Goal: Task Accomplishment & Management: Use online tool/utility

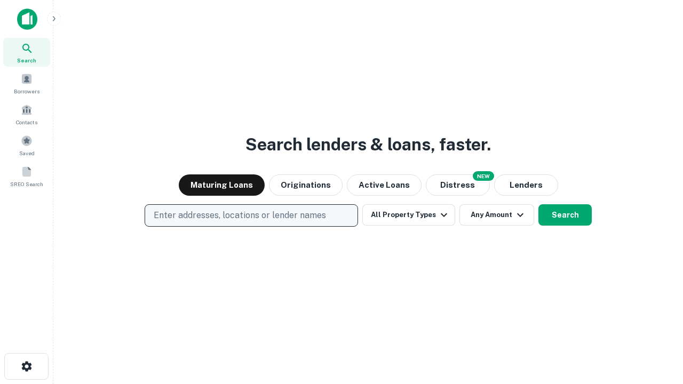
click at [251, 216] on p "Enter addresses, locations or lender names" at bounding box center [240, 215] width 172 height 13
type input "**********"
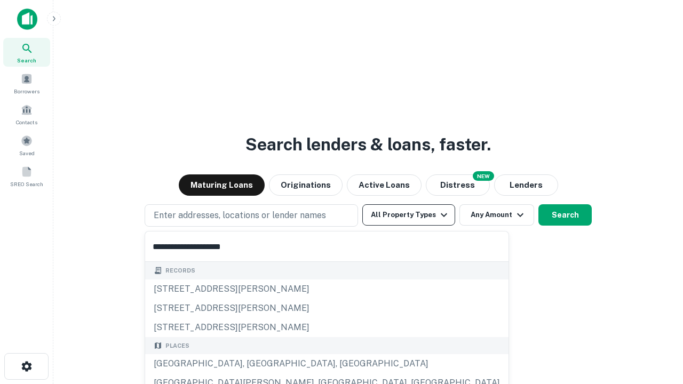
click at [255, 364] on div "Santa Monica, CA, USA" at bounding box center [326, 363] width 363 height 19
click at [409, 215] on button "All Property Types" at bounding box center [408, 214] width 93 height 21
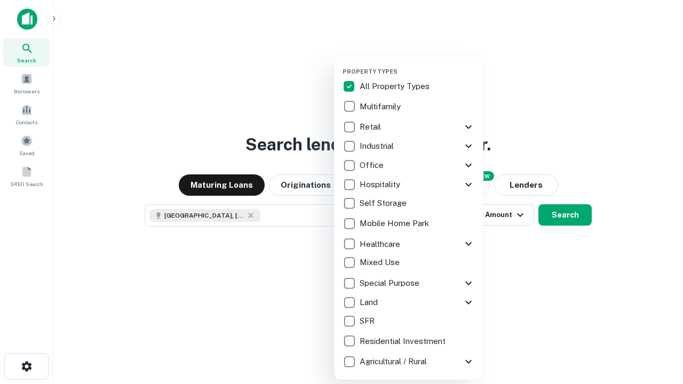
click at [417, 65] on button "button" at bounding box center [417, 65] width 149 height 1
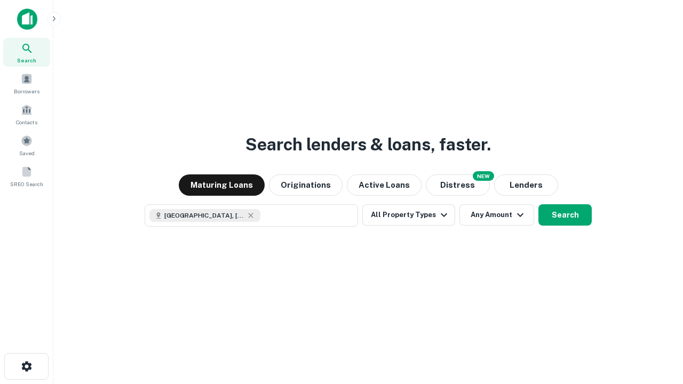
scroll to position [17, 0]
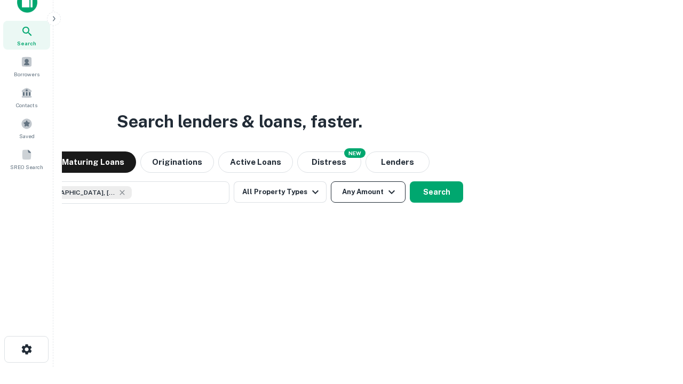
click at [331, 181] on button "Any Amount" at bounding box center [368, 191] width 75 height 21
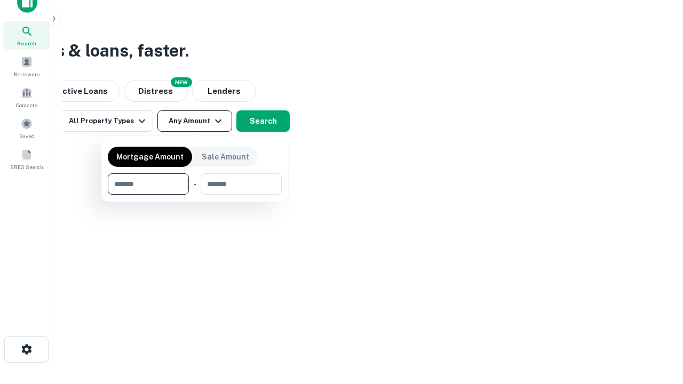
type input "*******"
click at [195, 195] on button "button" at bounding box center [195, 195] width 174 height 1
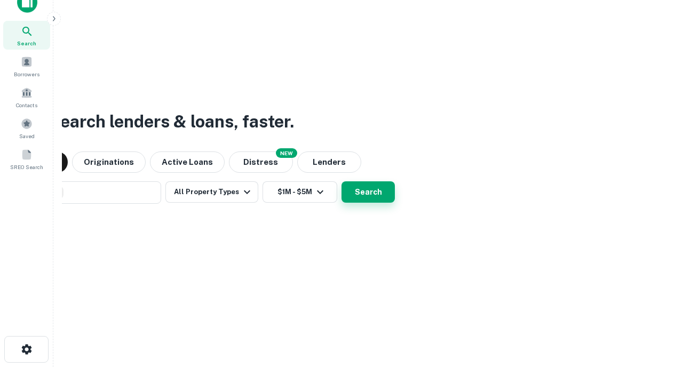
click at [342, 181] on button "Search" at bounding box center [368, 191] width 53 height 21
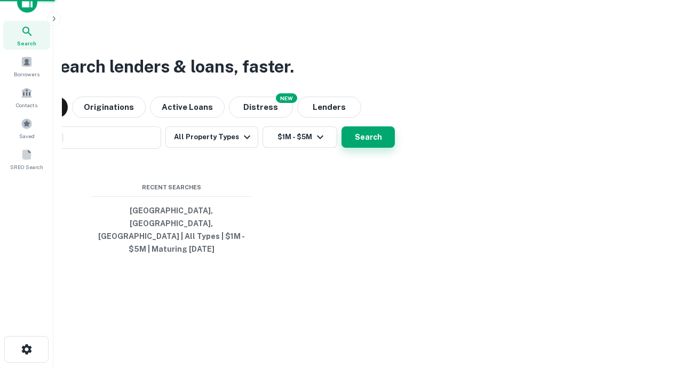
scroll to position [35, 302]
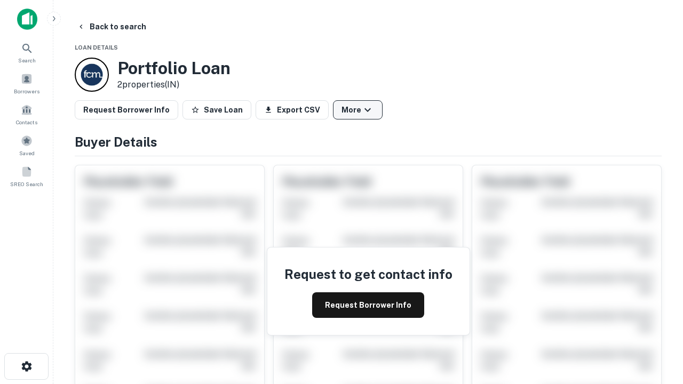
click at [358, 110] on button "More" at bounding box center [358, 109] width 50 height 19
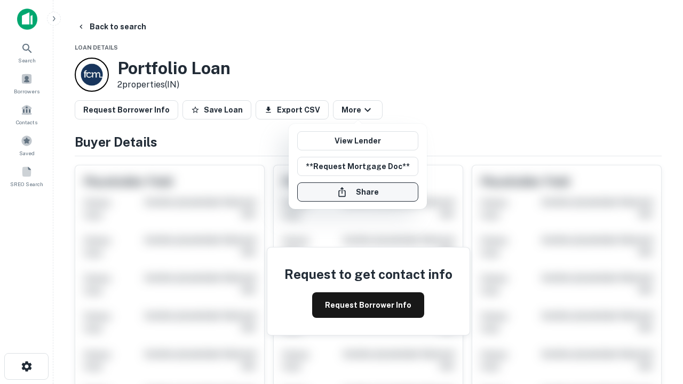
click at [358, 192] on button "Share" at bounding box center [357, 192] width 121 height 19
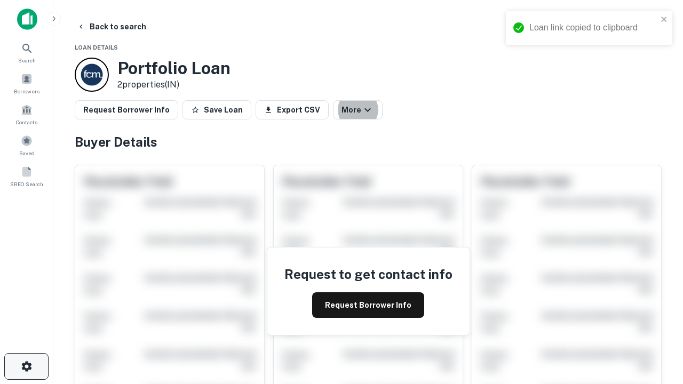
click at [26, 367] on icon "button" at bounding box center [26, 366] width 13 height 13
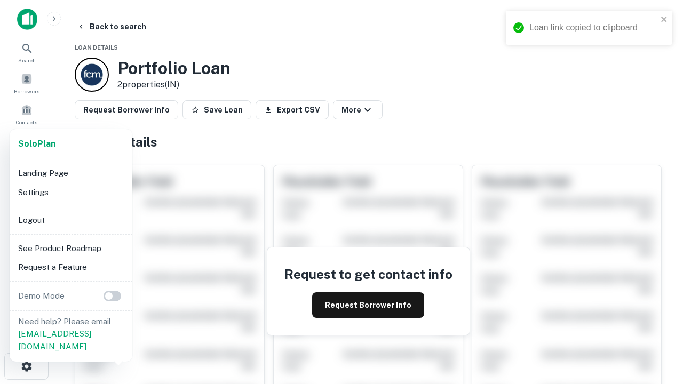
click at [70, 220] on li "Logout" at bounding box center [71, 220] width 114 height 19
